Goal: Task Accomplishment & Management: Manage account settings

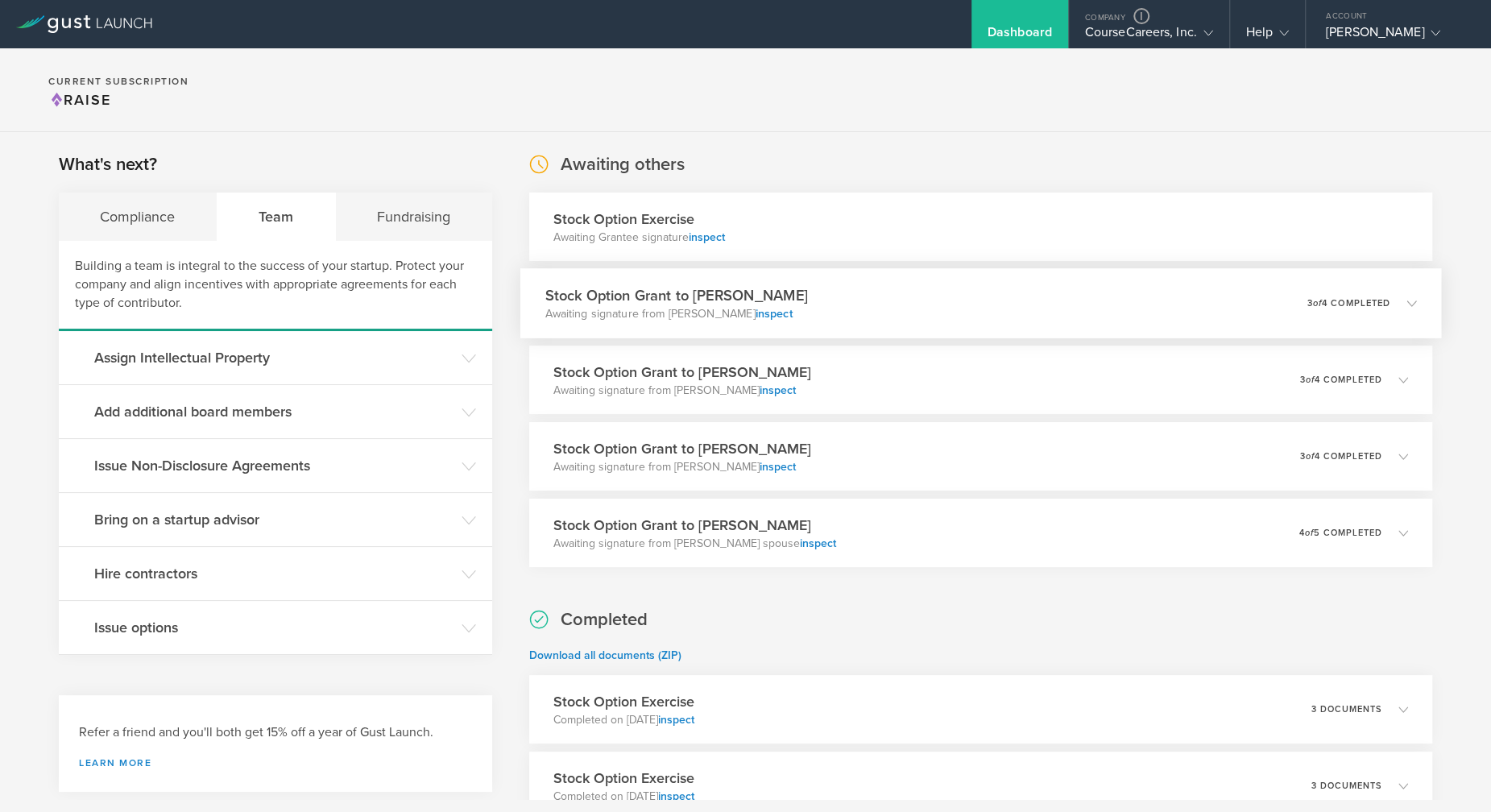
click at [810, 310] on div "Stock Option Grant to [PERSON_NAME] Awaiting signature from [PERSON_NAME] inspe…" at bounding box center [980, 303] width 922 height 70
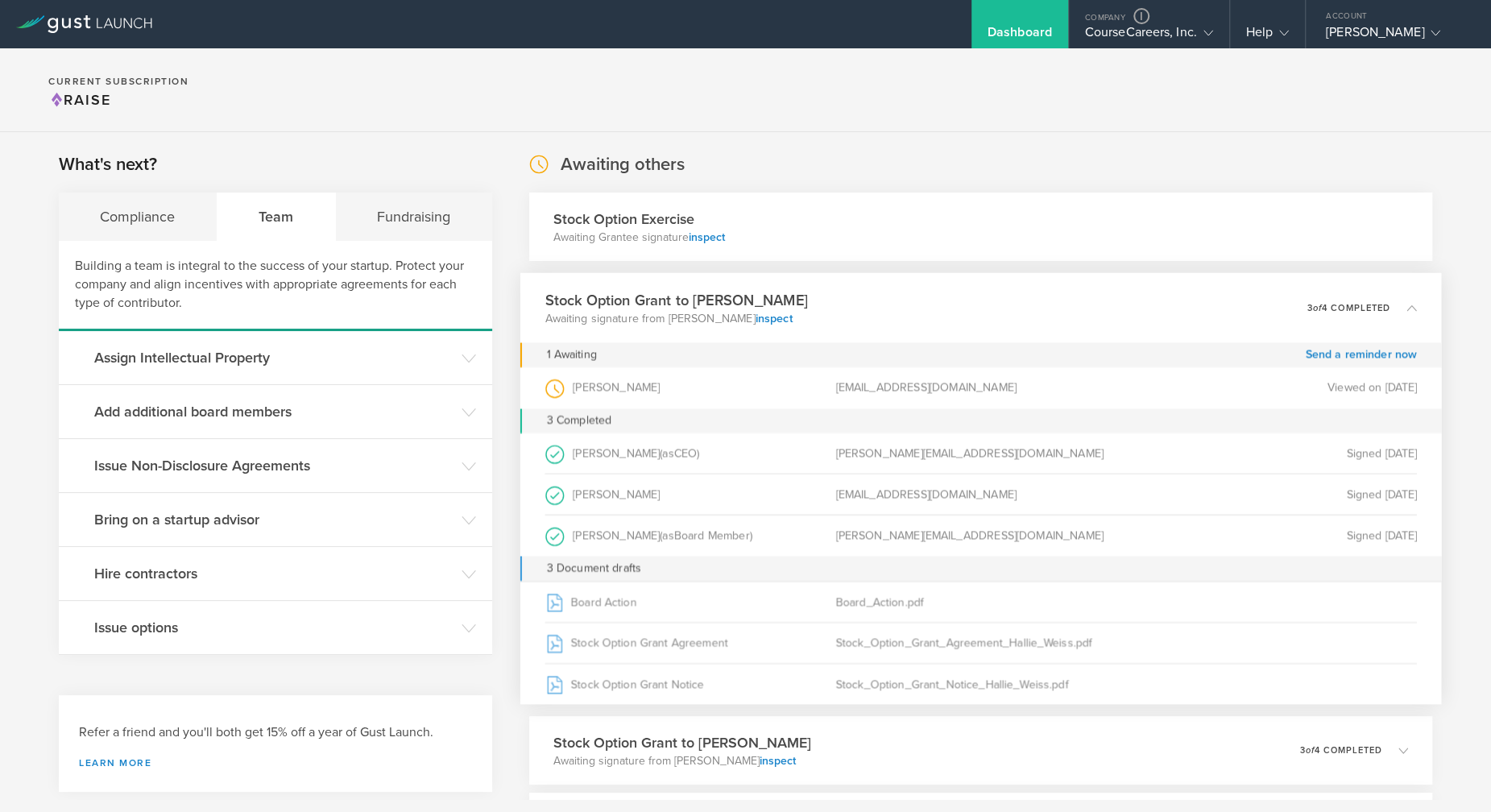
click at [797, 214] on div "Stock Option Exercise Awaiting Grantee signature inspect" at bounding box center [981, 226] width 903 height 68
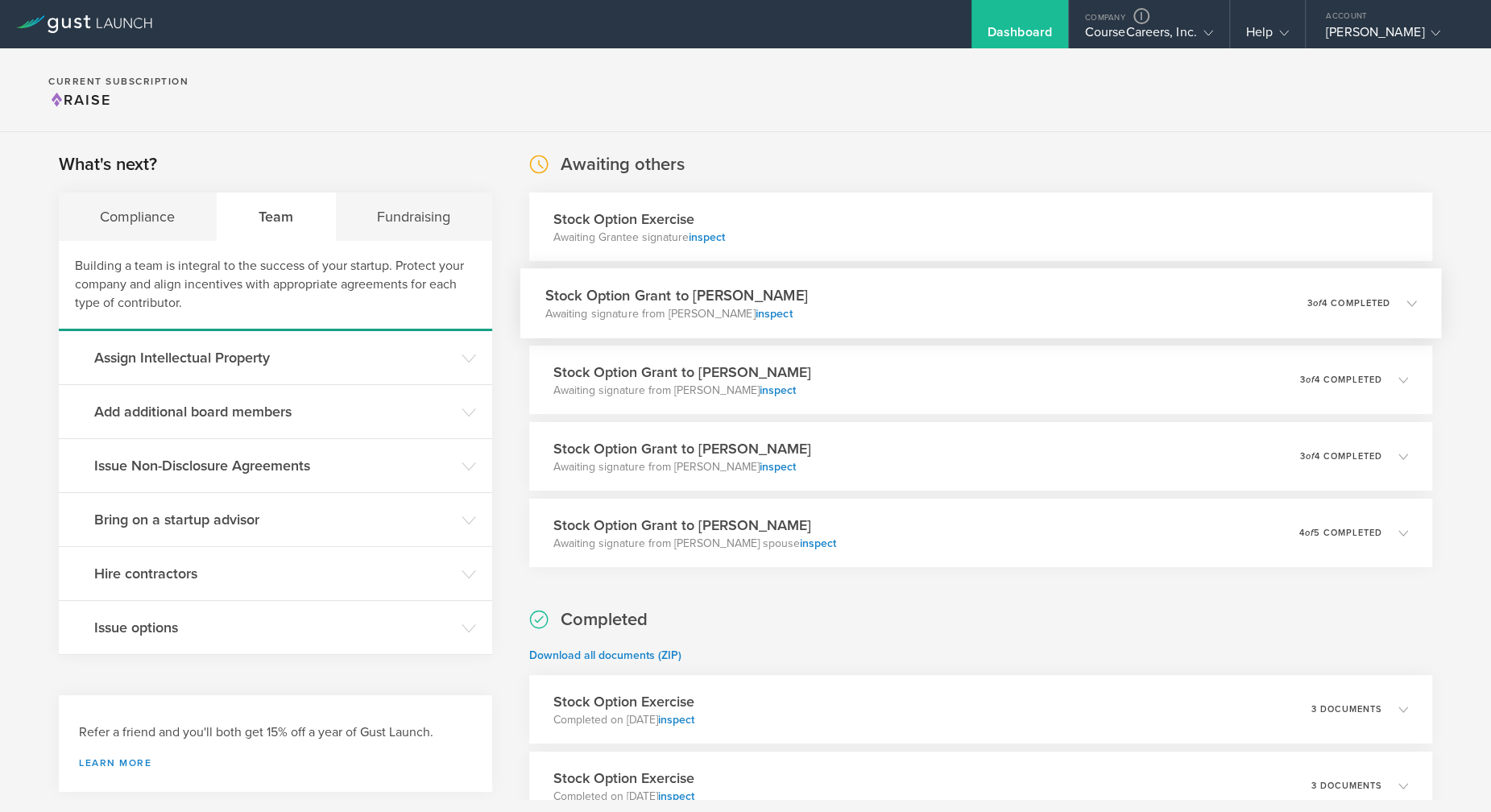
click at [848, 306] on div "Stock Option Grant to [PERSON_NAME] Awaiting signature from [PERSON_NAME] inspe…" at bounding box center [980, 303] width 922 height 70
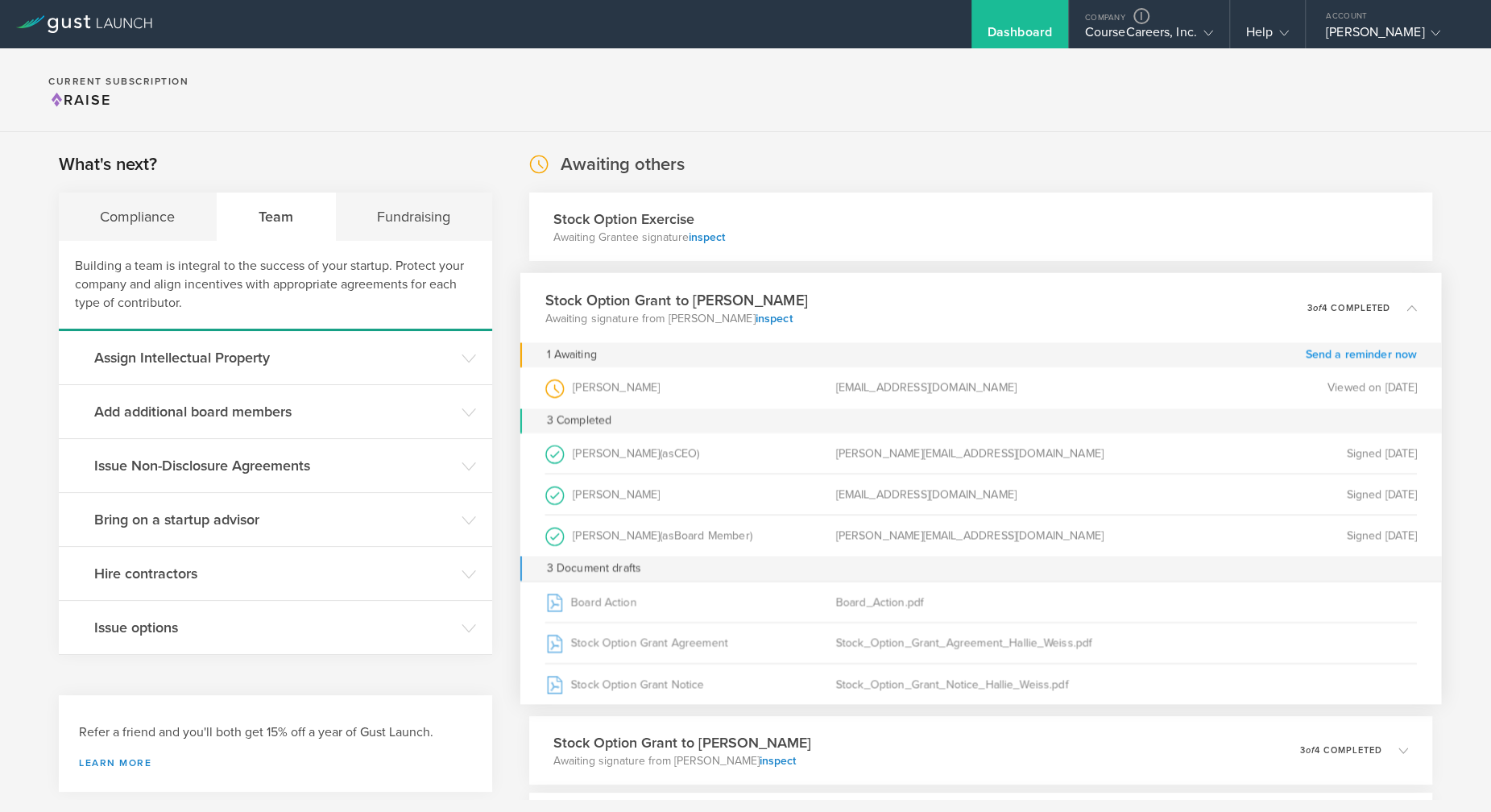
click at [1310, 353] on link "Send a reminder now" at bounding box center [1361, 355] width 112 height 25
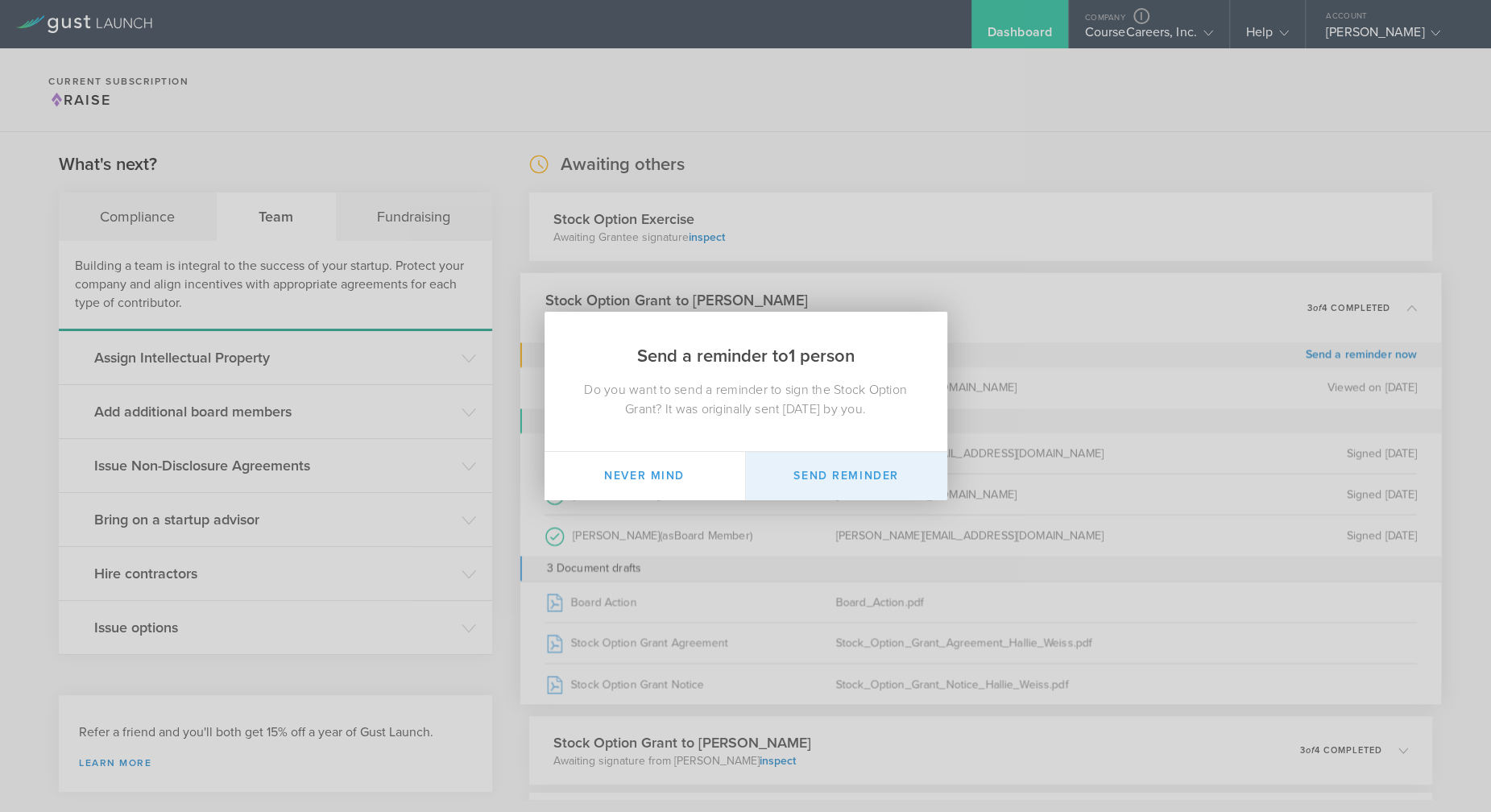
click at [913, 456] on button "Send Reminder" at bounding box center [846, 476] width 201 height 49
click at [918, 144] on div "Send a reminder to 1 person Do you want to send a reminder to sign the Stock Op…" at bounding box center [745, 406] width 1491 height 812
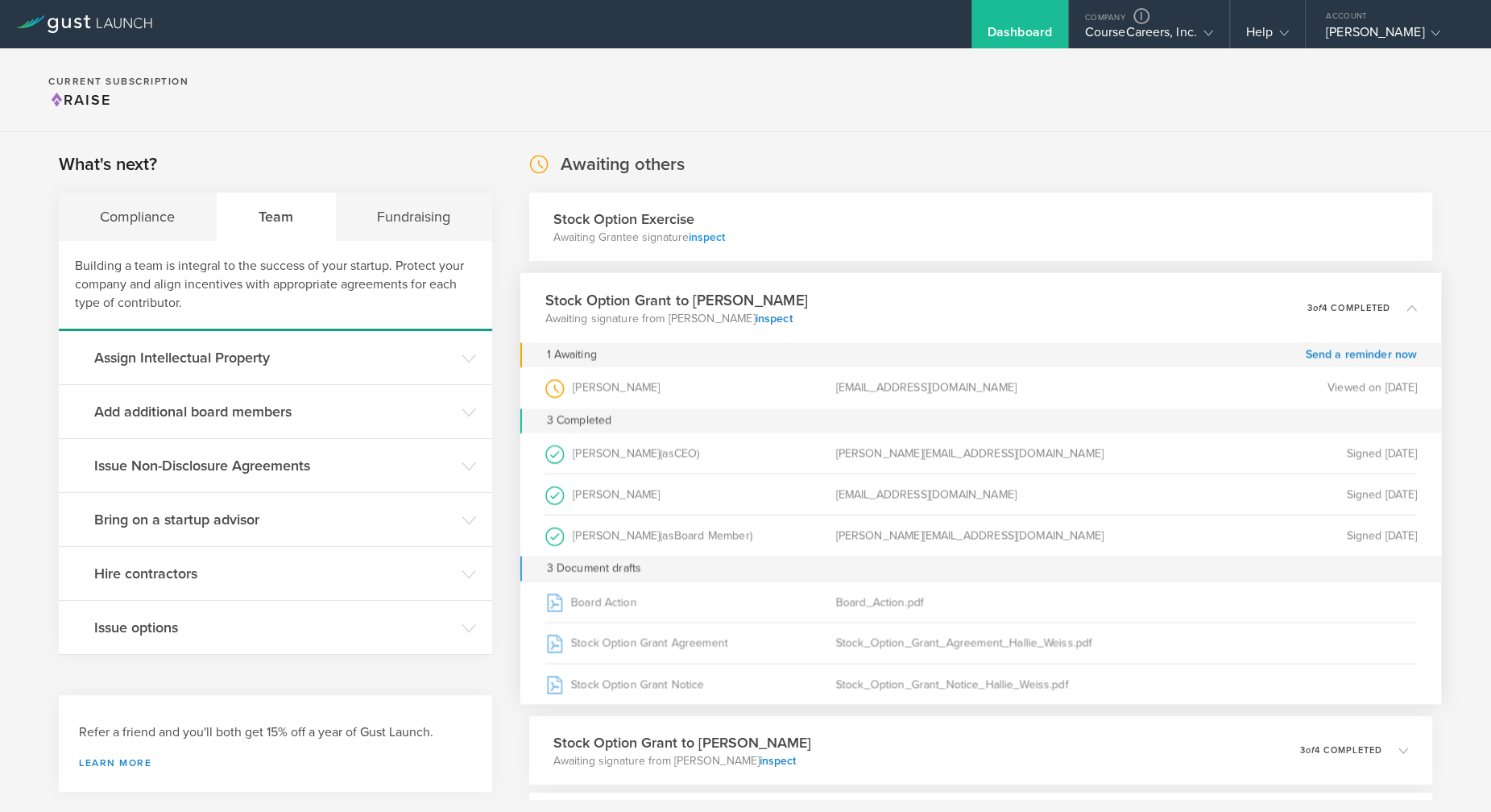
click at [697, 233] on link "inspect" at bounding box center [706, 237] width 36 height 14
